Goal: Information Seeking & Learning: Learn about a topic

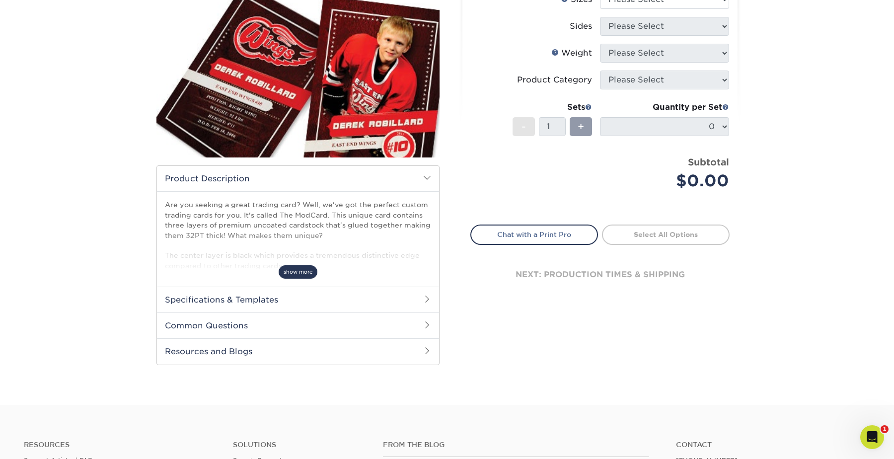
click at [306, 275] on span "show more" at bounding box center [298, 271] width 39 height 13
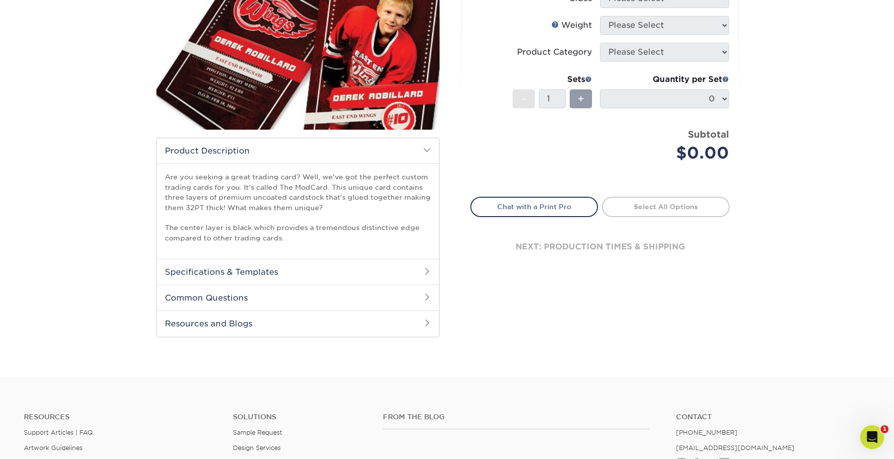
scroll to position [166, 0]
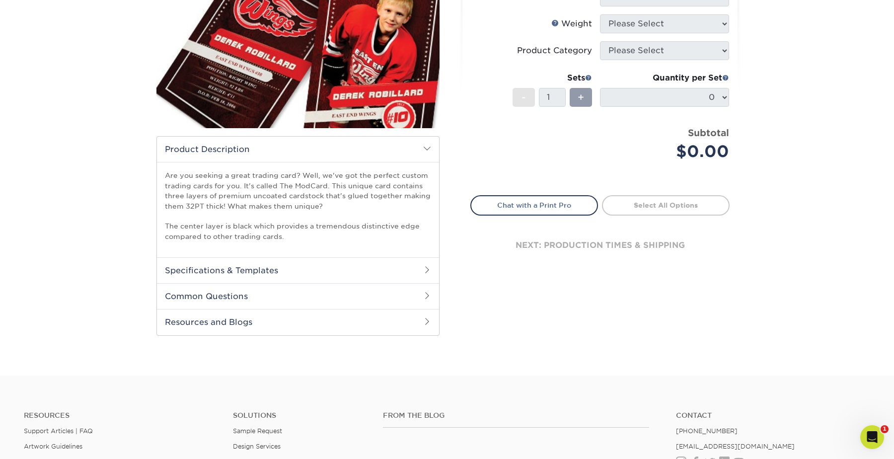
click at [280, 265] on h2 "Specifications & Templates" at bounding box center [298, 270] width 282 height 26
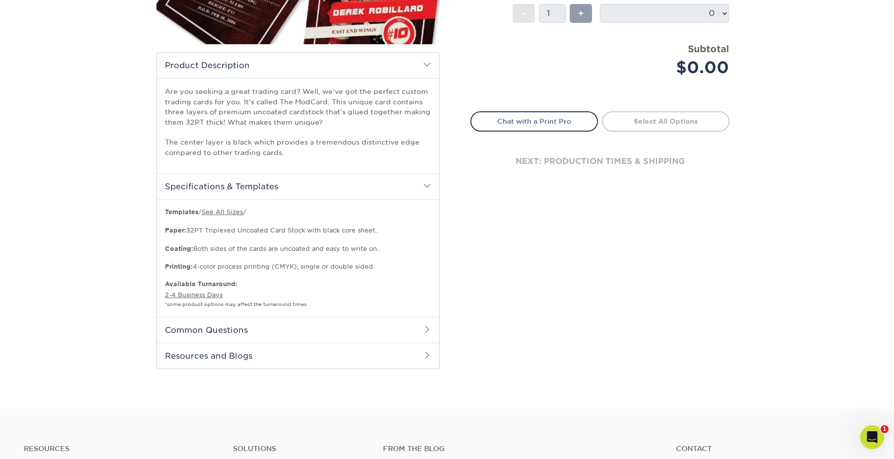
scroll to position [253, 0]
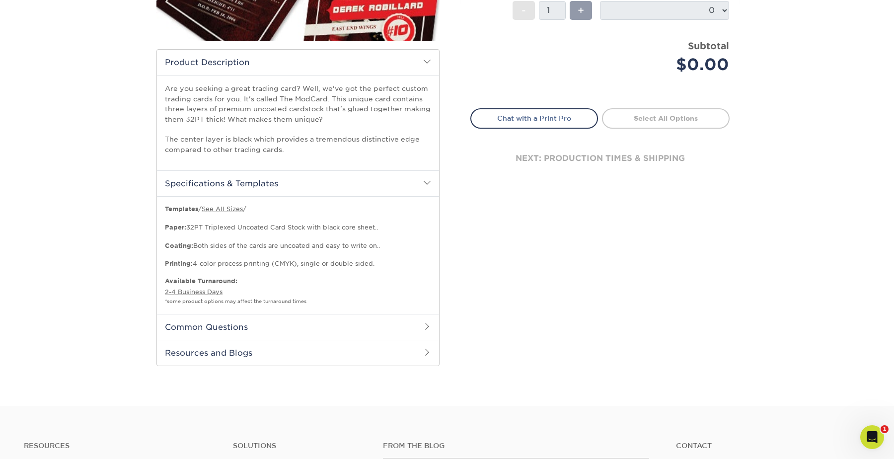
click at [237, 328] on h2 "Common Questions" at bounding box center [298, 327] width 282 height 26
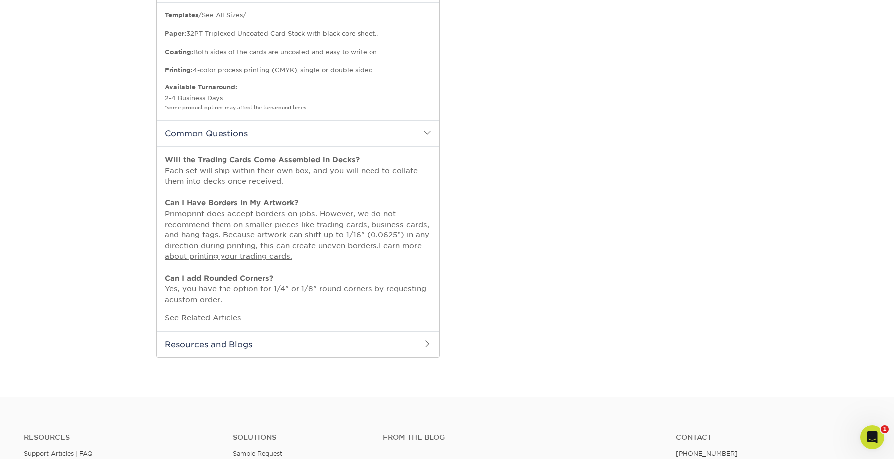
scroll to position [449, 0]
click at [236, 344] on h2 "Resources and Blogs" at bounding box center [298, 342] width 282 height 26
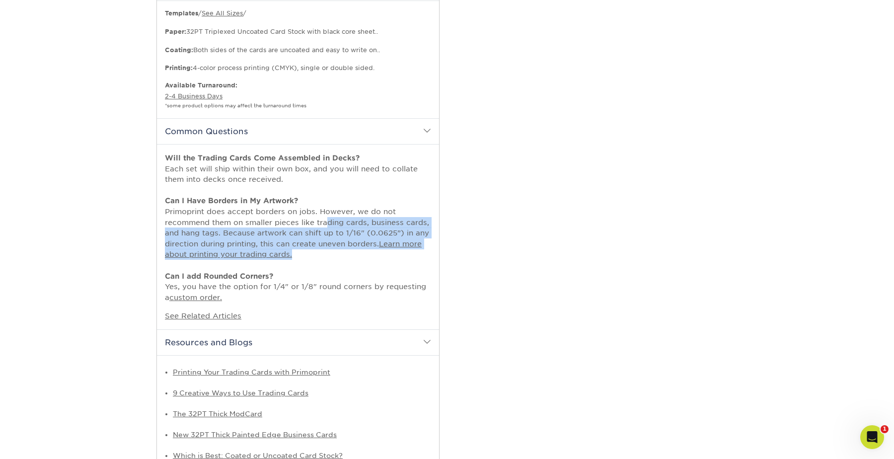
drag, startPoint x: 333, startPoint y: 255, endPoint x: 324, endPoint y: 218, distance: 38.4
click at [324, 218] on p "Will the Trading Cards Come Assembled in Decks? Each set will ship within their…" at bounding box center [298, 228] width 266 height 151
drag, startPoint x: 324, startPoint y: 218, endPoint x: 328, endPoint y: 260, distance: 42.0
click at [328, 260] on p "Will the Trading Cards Come Assembled in Decks? Each set will ship within their…" at bounding box center [298, 228] width 266 height 151
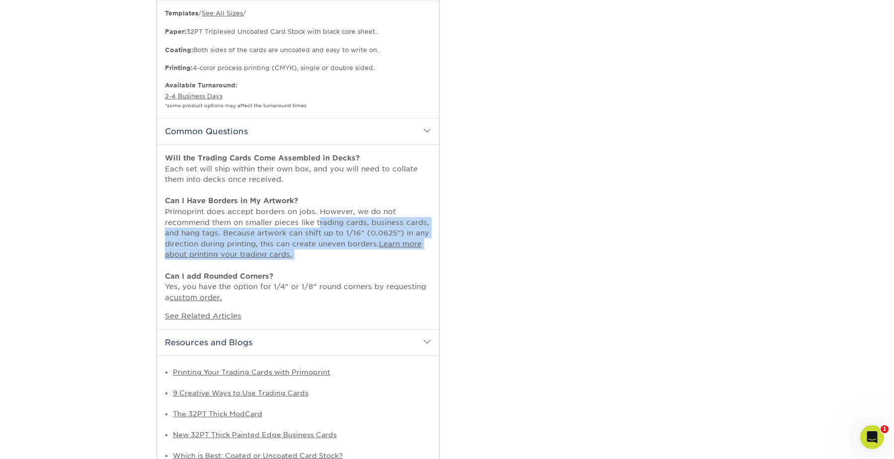
click at [328, 260] on p "Will the Trading Cards Come Assembled in Decks? Each set will ship within their…" at bounding box center [298, 228] width 266 height 151
drag, startPoint x: 328, startPoint y: 260, endPoint x: 317, endPoint y: 228, distance: 34.1
click at [317, 227] on p "Will the Trading Cards Come Assembled in Decks? Each set will ship within their…" at bounding box center [298, 228] width 266 height 151
click at [317, 228] on p "Will the Trading Cards Come Assembled in Decks? Each set will ship within their…" at bounding box center [298, 228] width 266 height 151
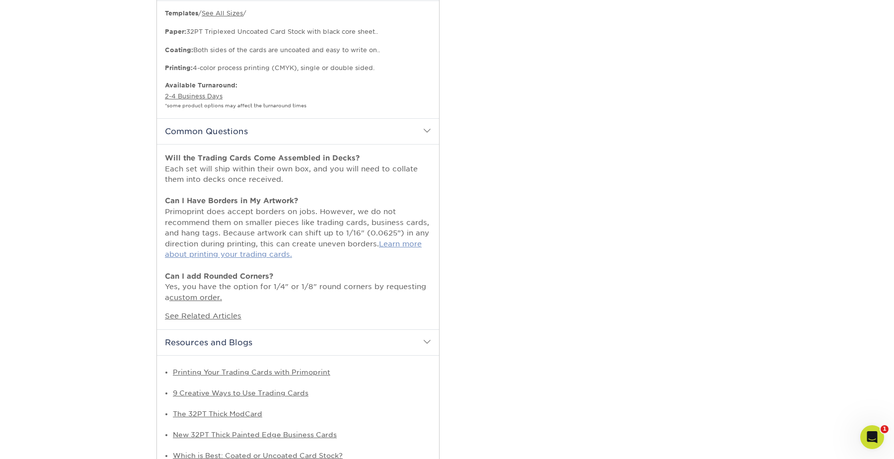
click at [402, 239] on link "Learn more about printing your trading cards." at bounding box center [293, 248] width 257 height 19
